Goal: Find specific page/section: Find specific page/section

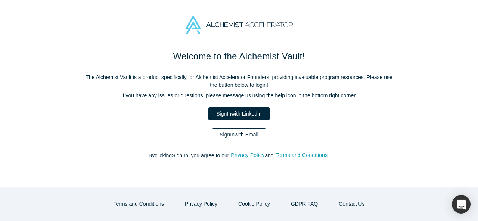
click at [256, 131] on link "Sign In with Email" at bounding box center [239, 134] width 55 height 13
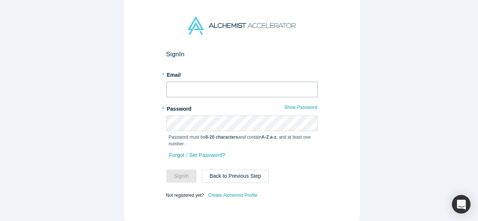
click at [251, 90] on input "text" at bounding box center [242, 90] width 152 height 16
type input "[EMAIL_ADDRESS][DOMAIN_NAME]"
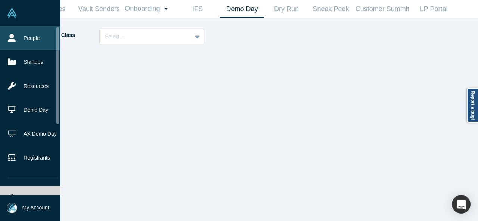
click at [10, 41] on icon at bounding box center [12, 38] width 8 height 8
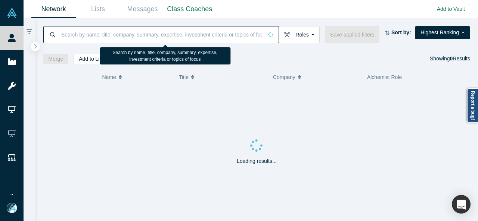
click at [86, 32] on input at bounding box center [162, 35] width 202 height 18
paste input "[PERSON_NAME]"
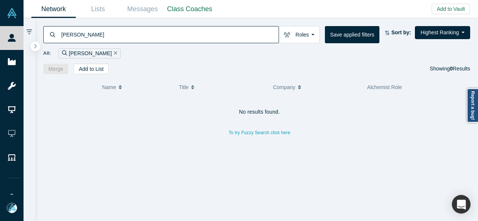
type input "[PERSON_NAME]"
